Goal: Task Accomplishment & Management: Use online tool/utility

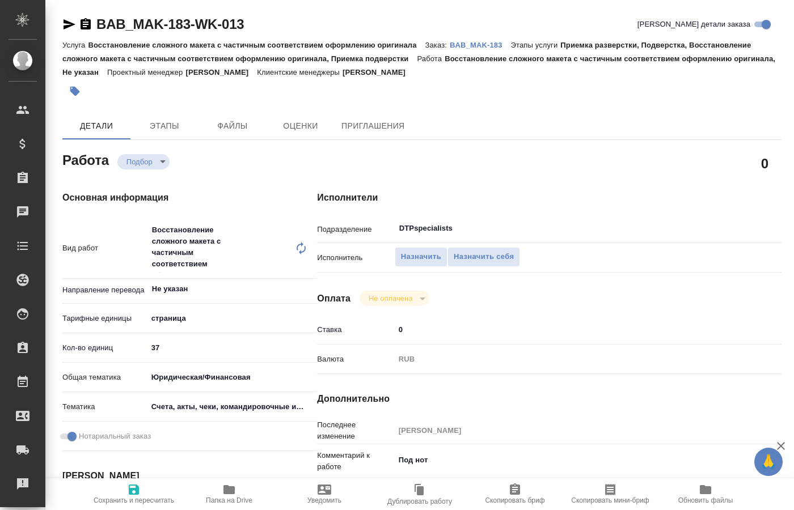
type textarea "x"
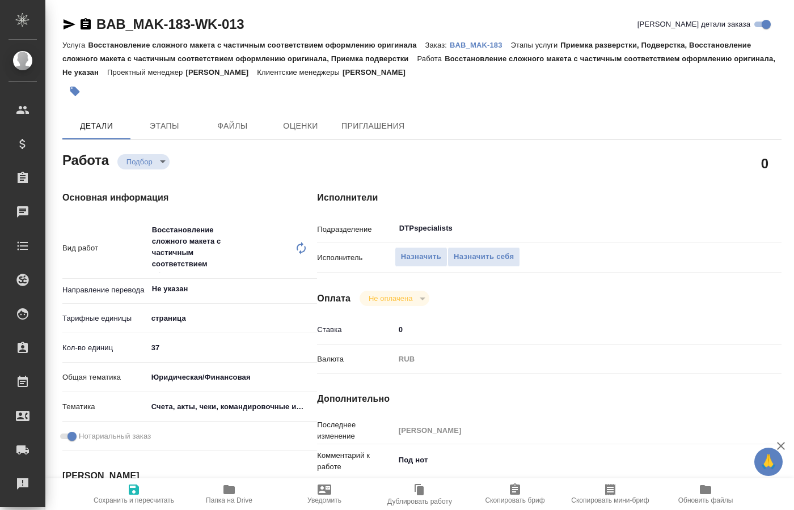
type textarea "x"
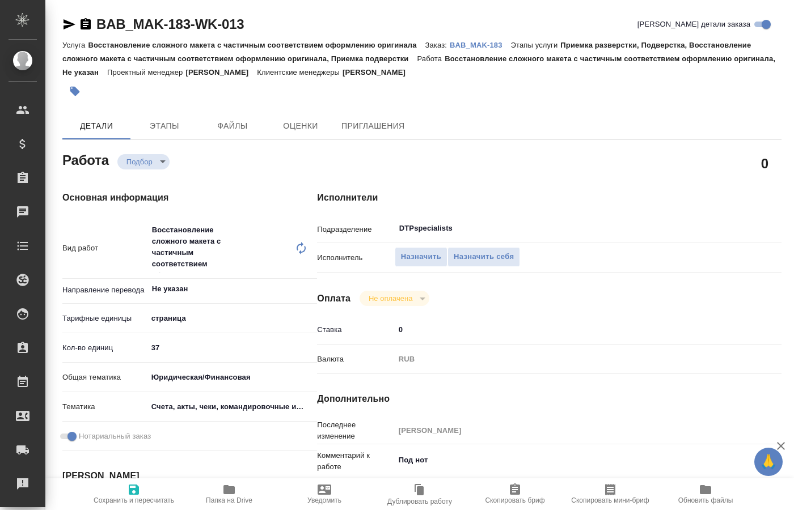
type textarea "x"
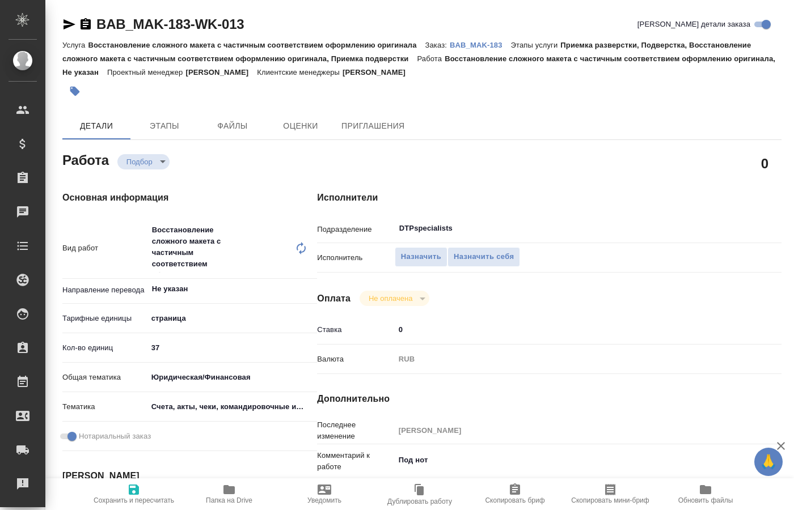
type textarea "x"
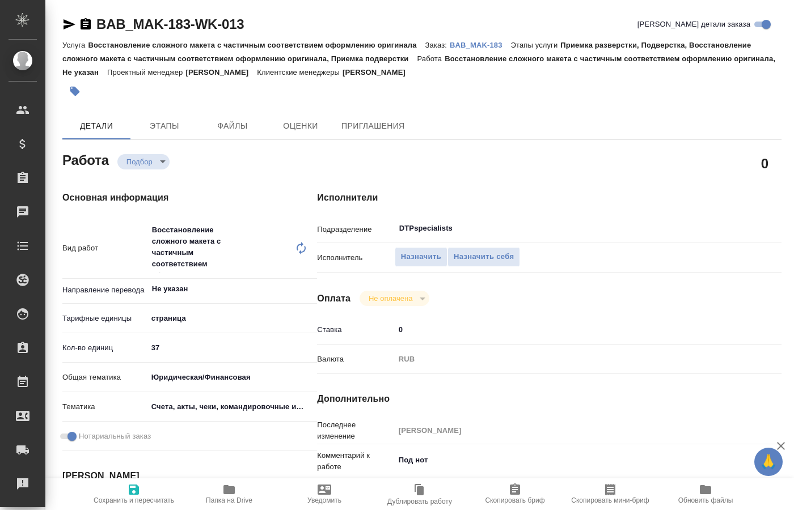
type textarea "x"
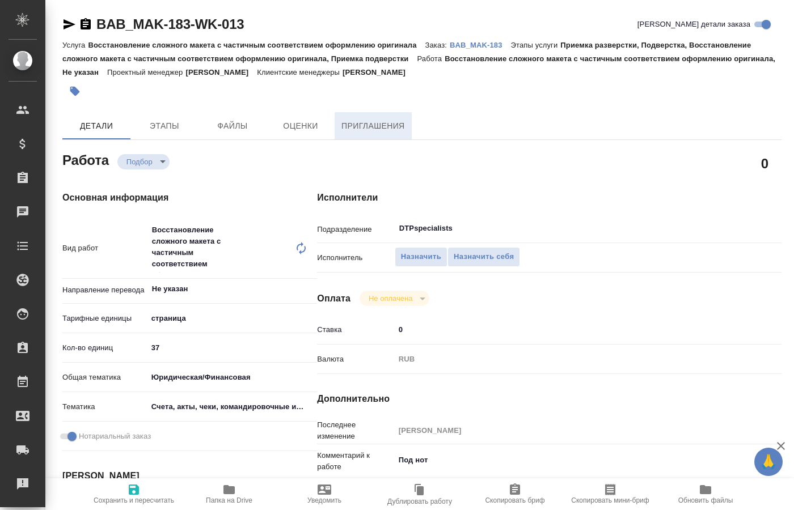
type textarea "x"
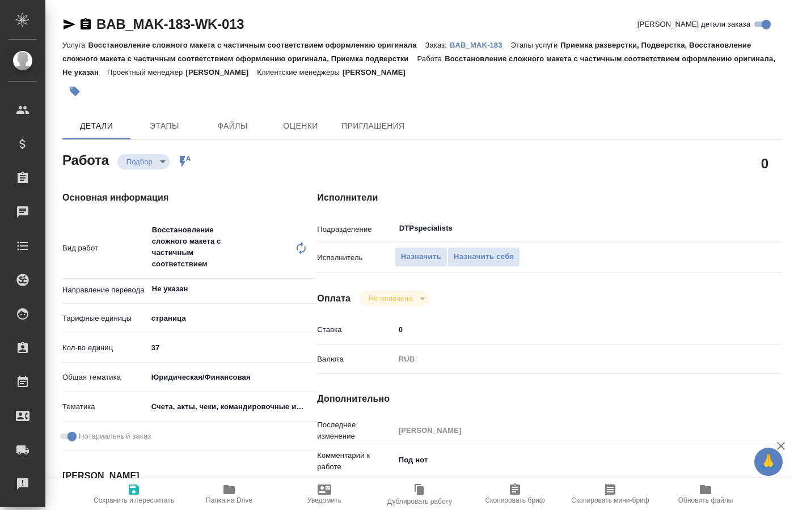
type textarea "x"
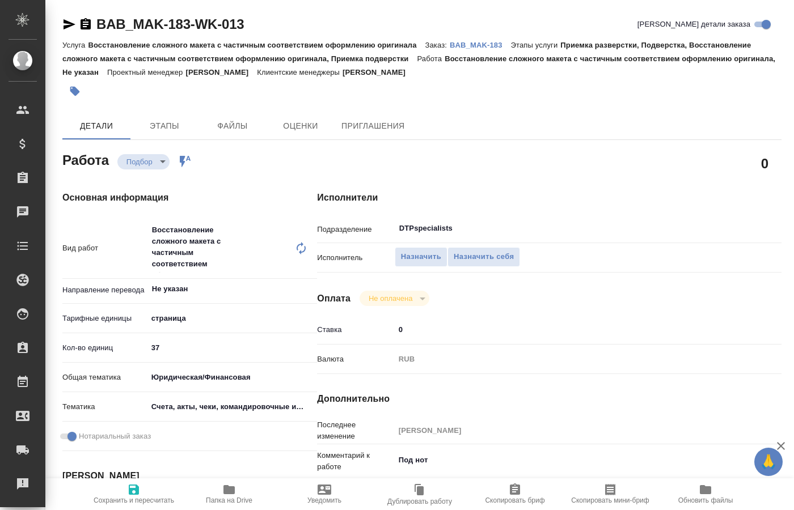
type textarea "x"
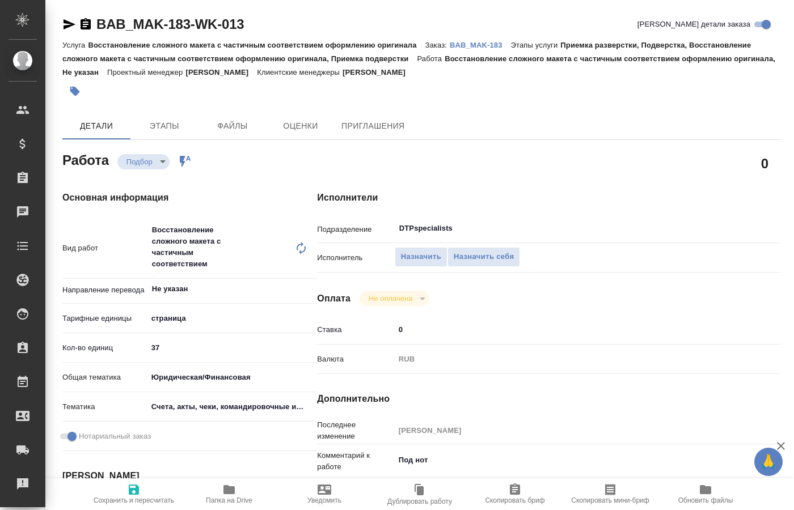
type textarea "x"
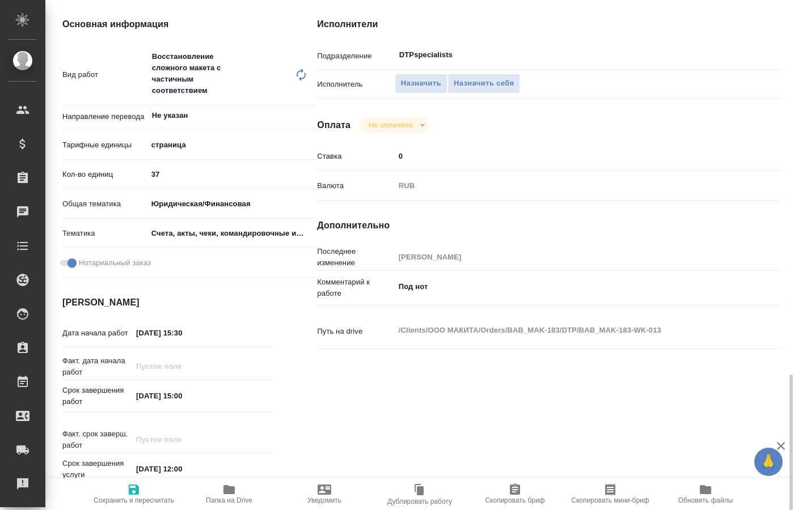
scroll to position [347, 0]
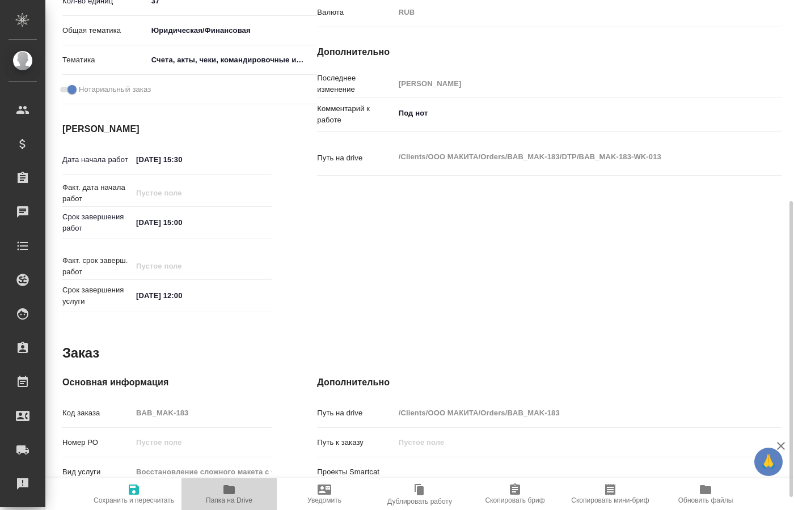
click at [218, 498] on span "Папка на Drive" at bounding box center [229, 501] width 46 height 8
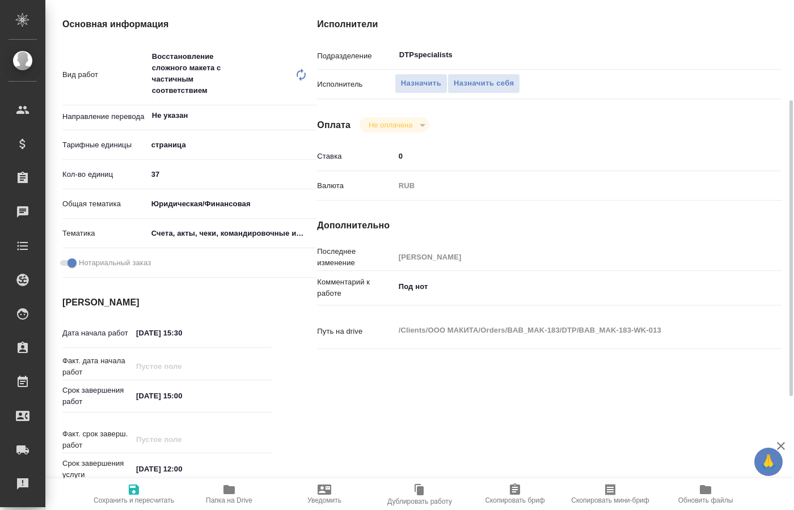
scroll to position [0, 0]
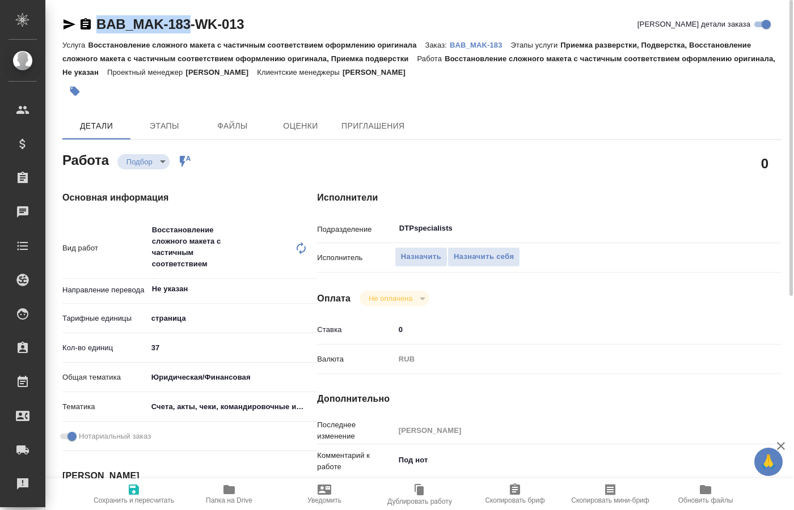
drag, startPoint x: 80, startPoint y: 10, endPoint x: 189, endPoint y: 28, distance: 110.3
click at [189, 28] on div "BAB_MAK-183-WK-013 Кратко детали заказа Услуга Восстановление сложного макета с…" at bounding box center [421, 513] width 731 height 1026
copy div "BAB_MAK-183"
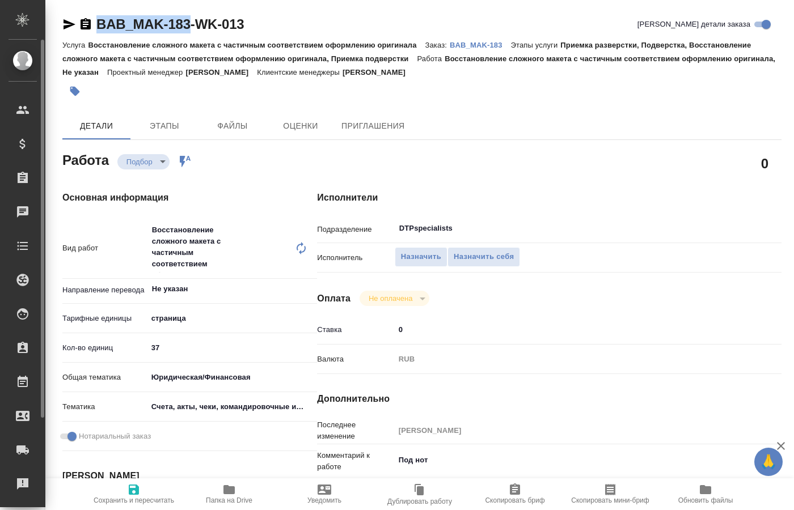
type textarea "x"
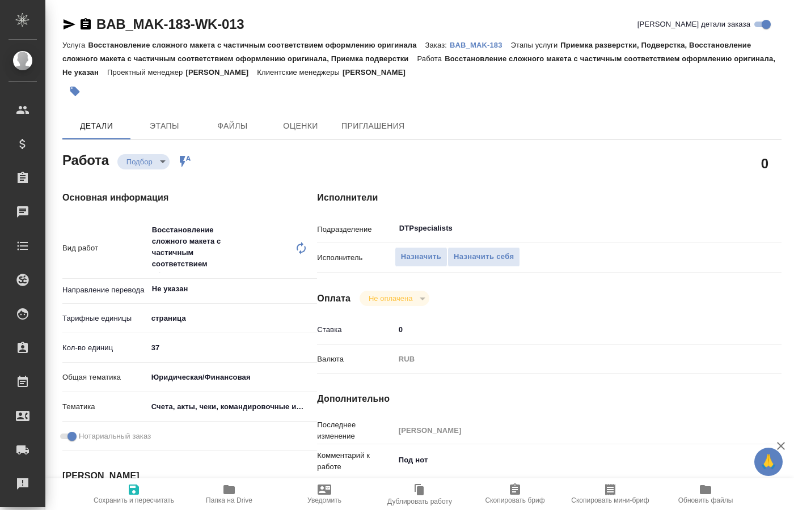
click at [544, 291] on div "Оплата Не оплачена notPayed" at bounding box center [549, 298] width 464 height 15
click at [490, 251] on span "Назначить себя" at bounding box center [483, 257] width 60 height 13
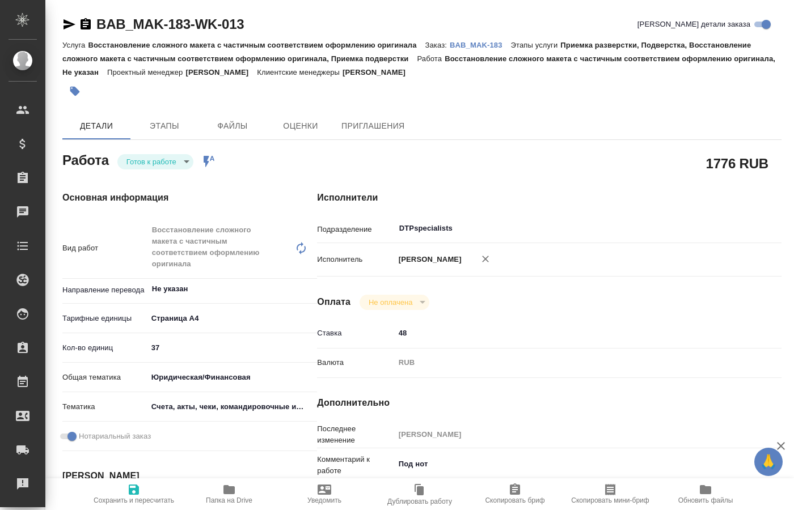
click at [175, 162] on body "🙏 .cls-1 fill:#fff; AWATERA [PERSON_NAME] Спецификации Заказы 0 Чаты Todo Проек…" at bounding box center [397, 255] width 794 height 510
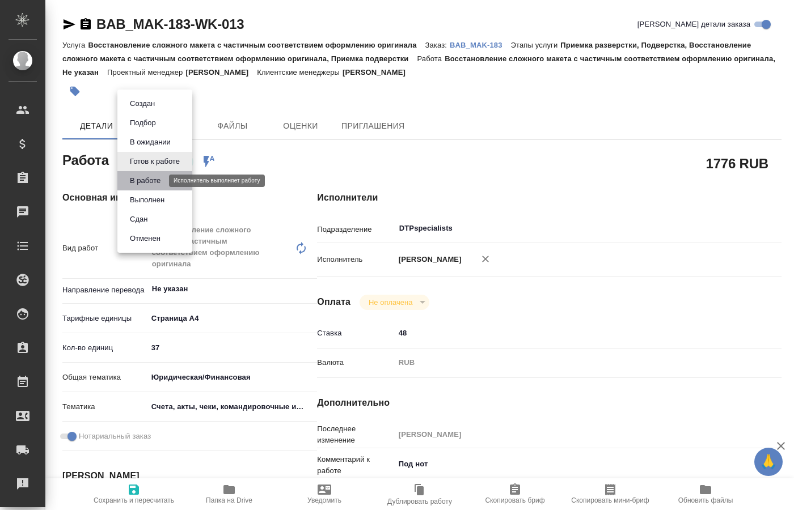
click at [154, 180] on button "В работе" at bounding box center [144, 181] width 37 height 12
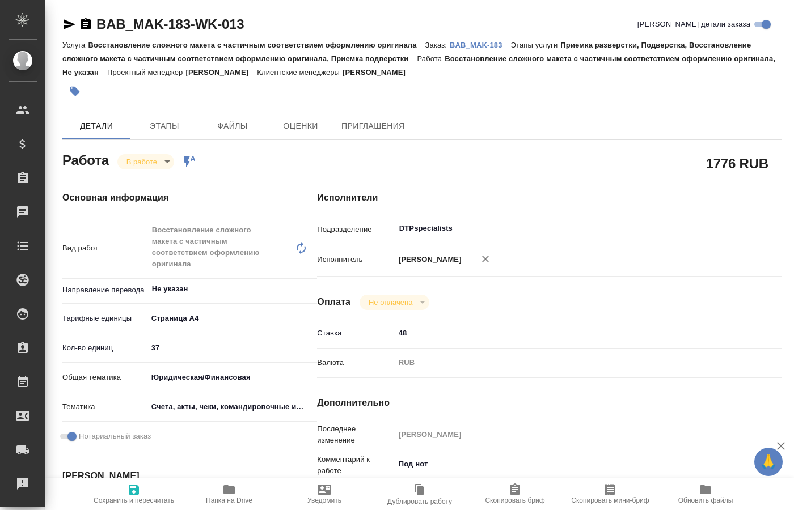
type textarea "x"
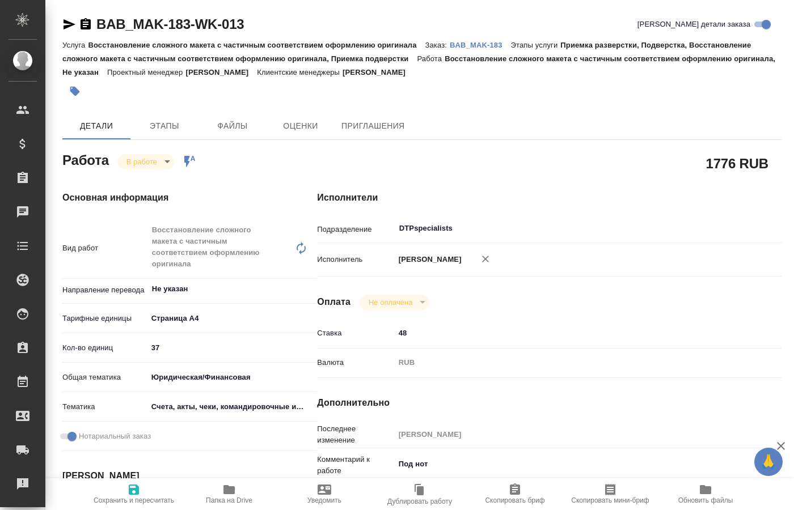
type textarea "x"
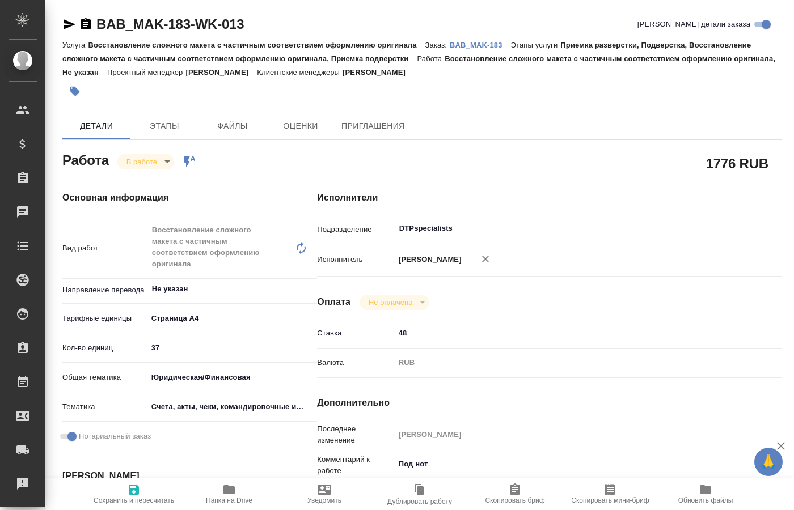
type textarea "x"
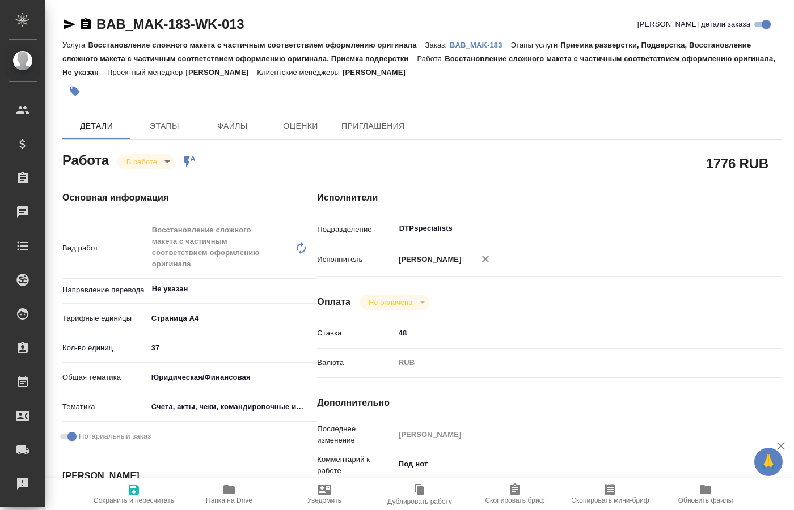
type textarea "x"
